Goal: Find specific page/section: Find specific page/section

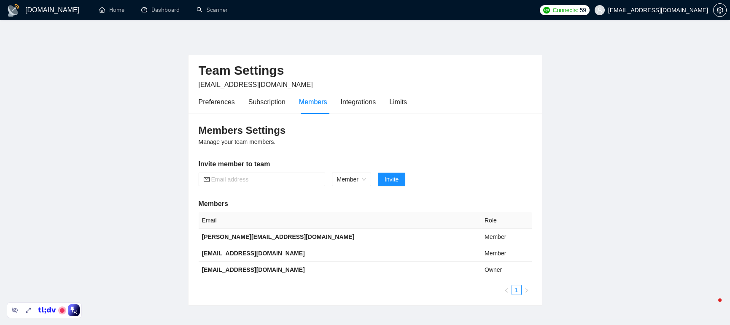
drag, startPoint x: 0, startPoint y: 0, endPoint x: 588, endPoint y: 59, distance: 591.2
click at [588, 59] on main "Team Settings [EMAIL_ADDRESS][DOMAIN_NAME] Preferences Subscription Members Int…" at bounding box center [364, 170] width 703 height 272
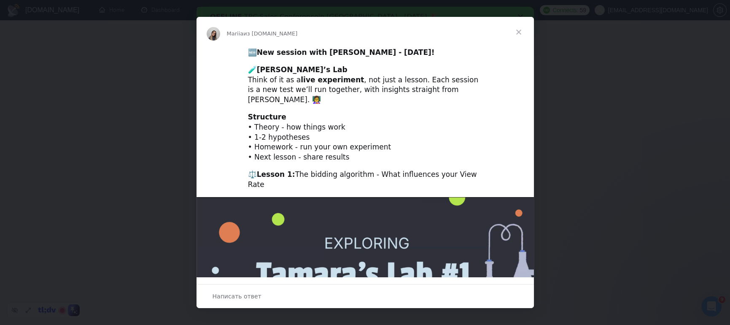
click at [517, 30] on span "Закрыть" at bounding box center [519, 32] width 30 height 30
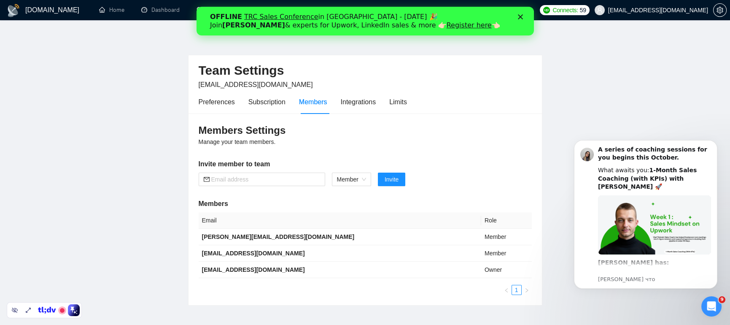
click at [520, 16] on polygon "Закрыть" at bounding box center [519, 16] width 5 height 5
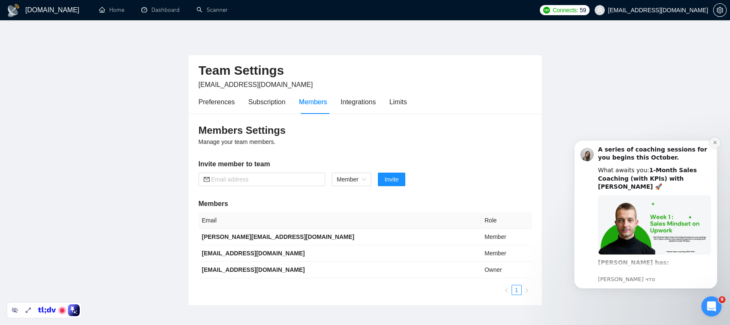
click at [715, 139] on button "Dismiss notification" at bounding box center [714, 142] width 11 height 11
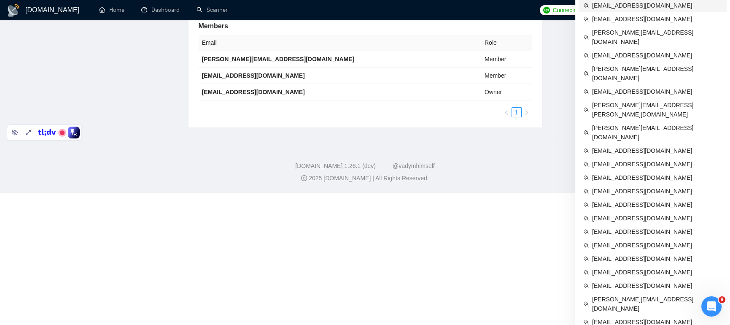
scroll to position [248, 0]
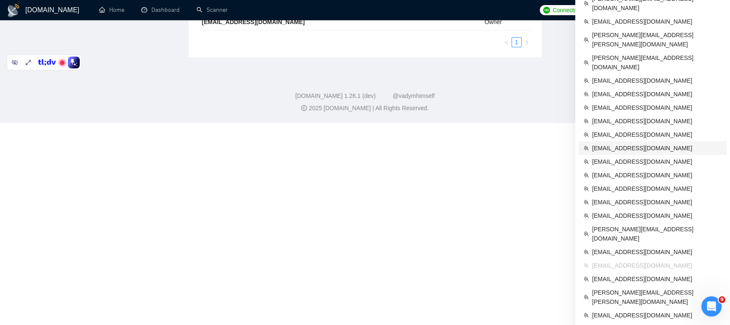
click at [598, 143] on span "[EMAIL_ADDRESS][DOMAIN_NAME]" at bounding box center [656, 147] width 129 height 9
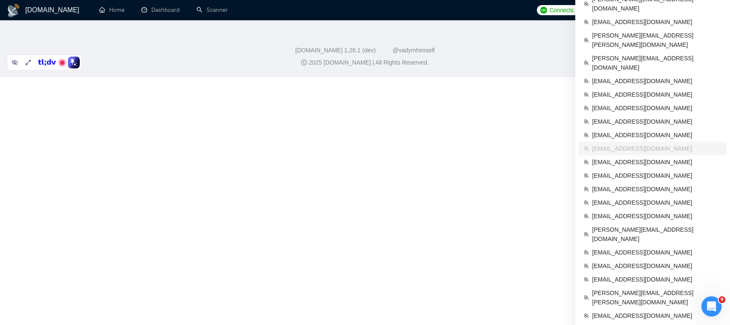
scroll to position [248, 0]
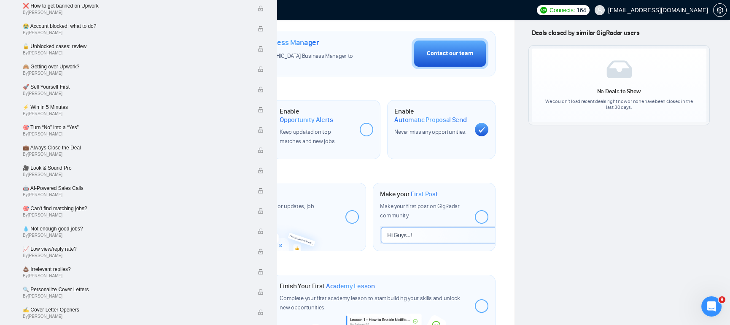
click at [161, 8] on link "Dashboard" at bounding box center [160, 9] width 38 height 7
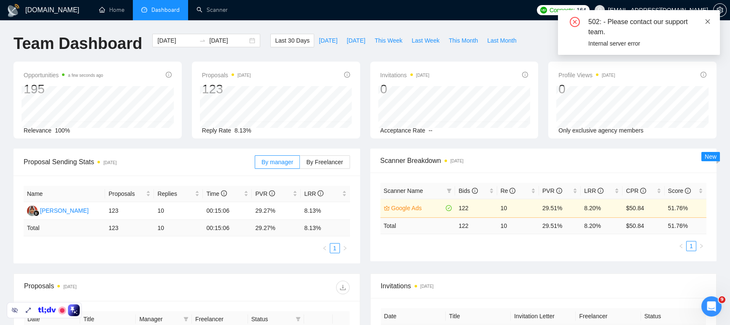
click at [707, 19] on icon "close" at bounding box center [708, 22] width 6 height 6
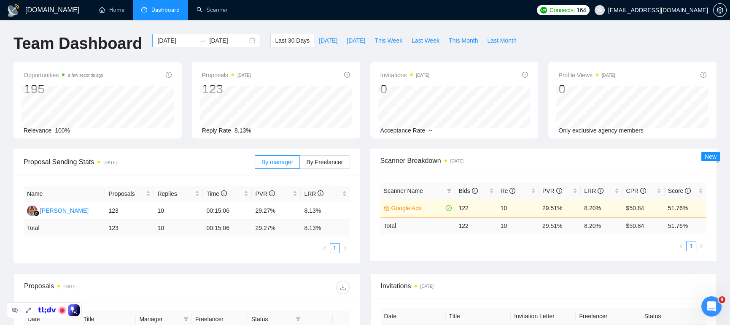
click at [247, 41] on div "[DATE] [DATE]" at bounding box center [206, 40] width 108 height 13
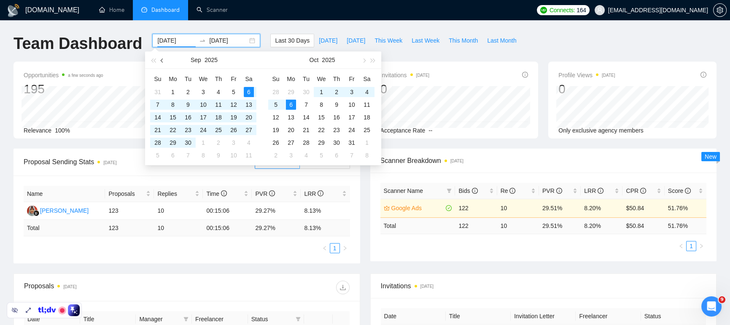
click at [164, 61] on span "button" at bounding box center [163, 60] width 4 height 4
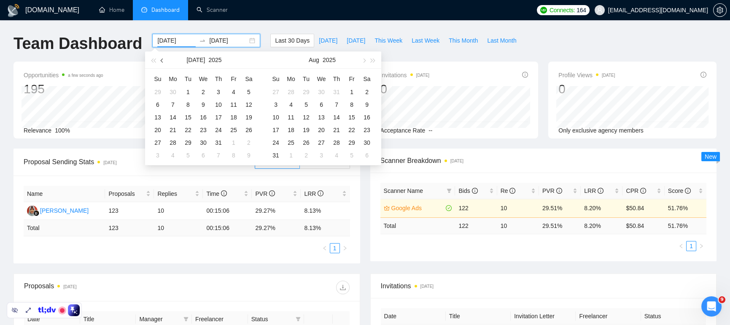
click at [164, 61] on span "button" at bounding box center [163, 60] width 4 height 4
type input "[DATE]"
click at [217, 88] on div "1" at bounding box center [218, 92] width 10 height 10
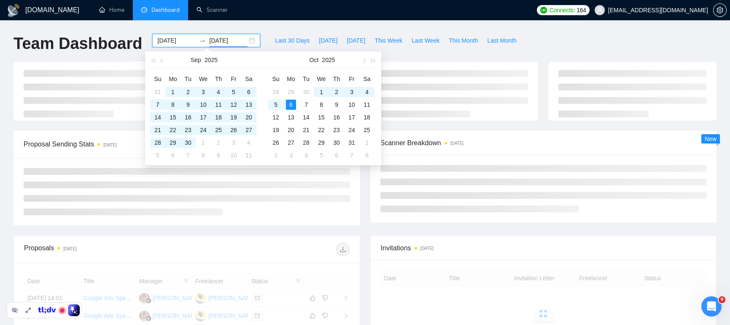
click at [357, 25] on div "[DOMAIN_NAME] Home Dashboard Scanner Connects: 164 [EMAIL_ADDRESS][DOMAIN_NAME]…" at bounding box center [365, 284] width 730 height 569
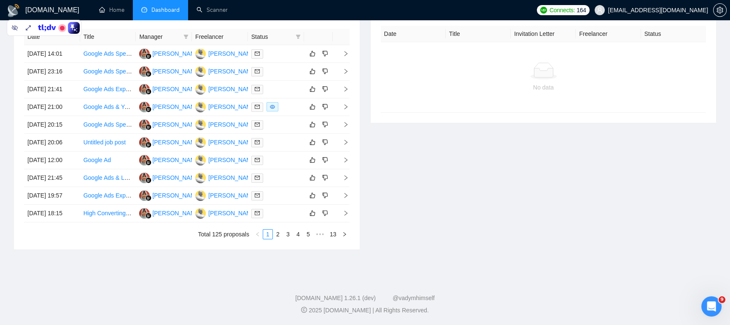
scroll to position [361, 0]
click at [336, 235] on link "13" at bounding box center [333, 233] width 12 height 9
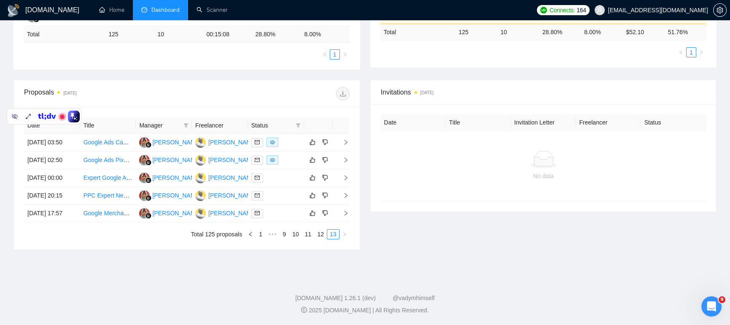
scroll to position [233, 0]
click at [719, 11] on icon "setting" at bounding box center [719, 10] width 7 height 7
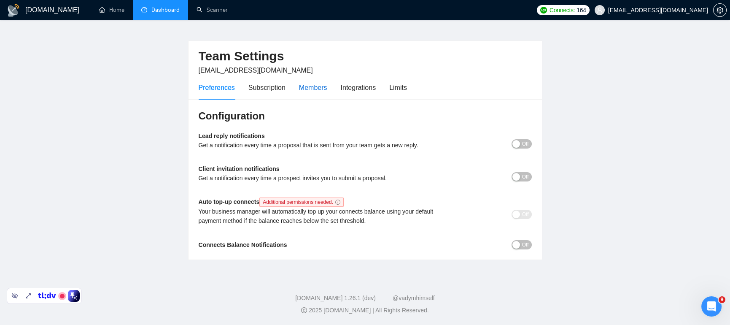
click at [306, 90] on div "Members" at bounding box center [313, 87] width 28 height 11
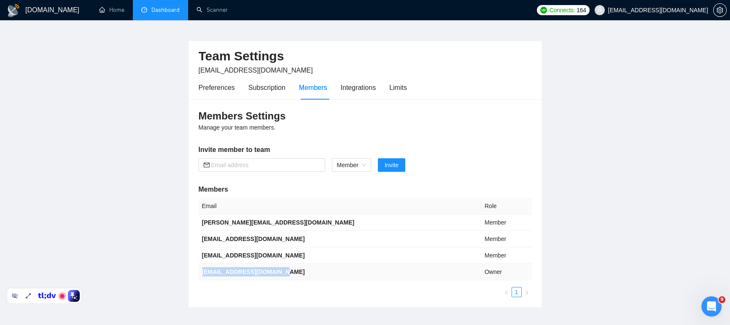
drag, startPoint x: 286, startPoint y: 272, endPoint x: 199, endPoint y: 273, distance: 86.5
click at [199, 273] on td "[EMAIL_ADDRESS][DOMAIN_NAME]" at bounding box center [340, 272] width 283 height 16
copy b "[EMAIL_ADDRESS][DOMAIN_NAME]"
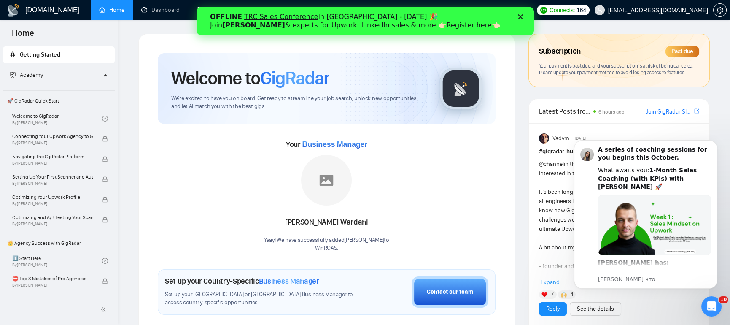
click at [520, 17] on polygon "Закрыть" at bounding box center [519, 16] width 5 height 5
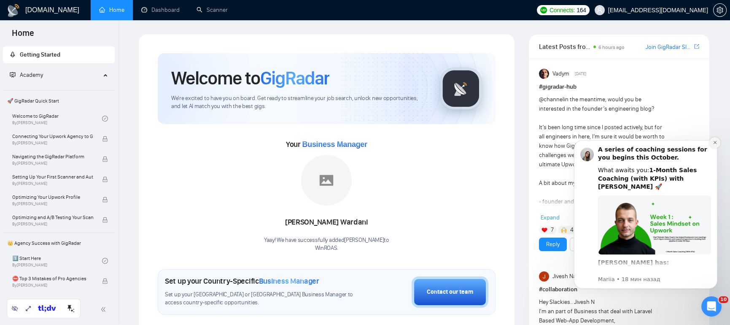
click at [714, 145] on button "Dismiss notification" at bounding box center [714, 142] width 11 height 11
